Goal: Find specific page/section: Find specific page/section

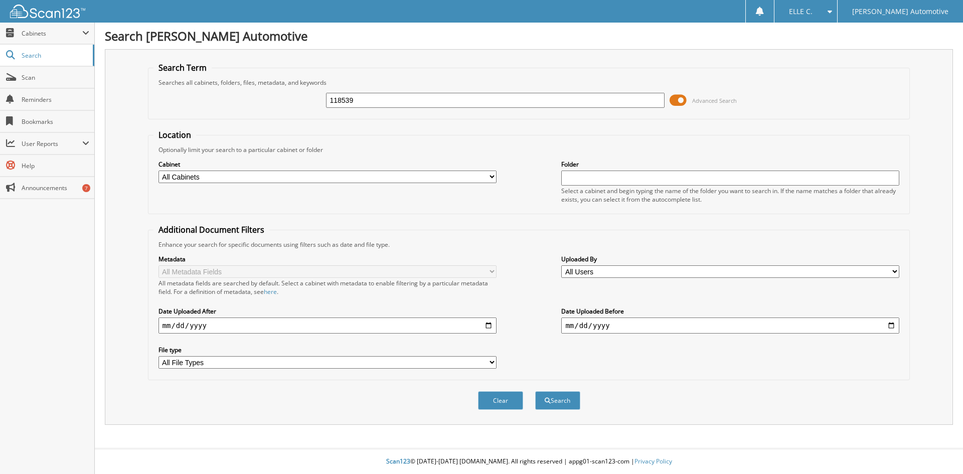
type input "118539"
click at [535, 391] on button "Search" at bounding box center [557, 400] width 45 height 19
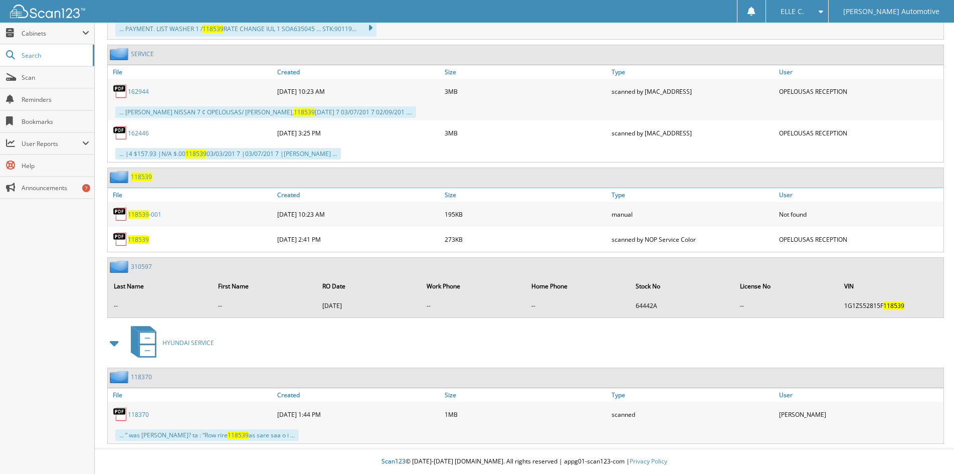
scroll to position [552, 0]
click at [139, 419] on div "118370" at bounding box center [191, 414] width 167 height 20
click at [141, 416] on link "118370" at bounding box center [138, 414] width 21 height 9
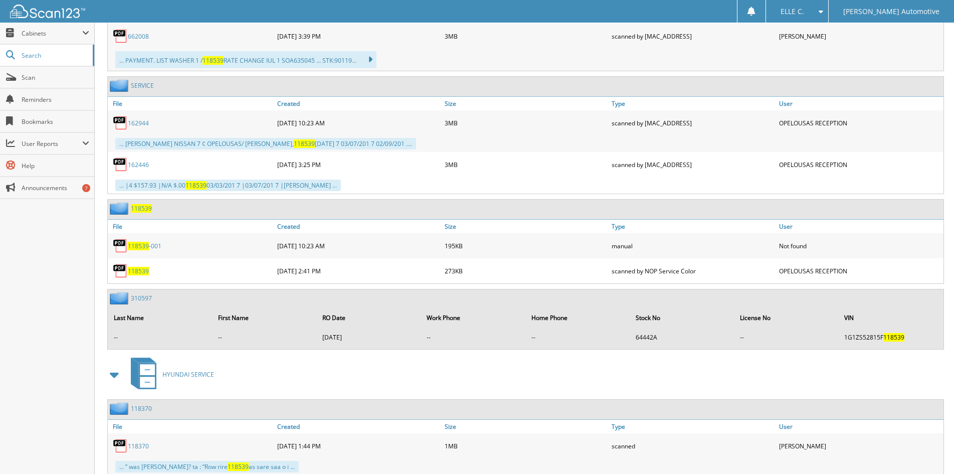
scroll to position [502, 0]
